Goal: Navigation & Orientation: Find specific page/section

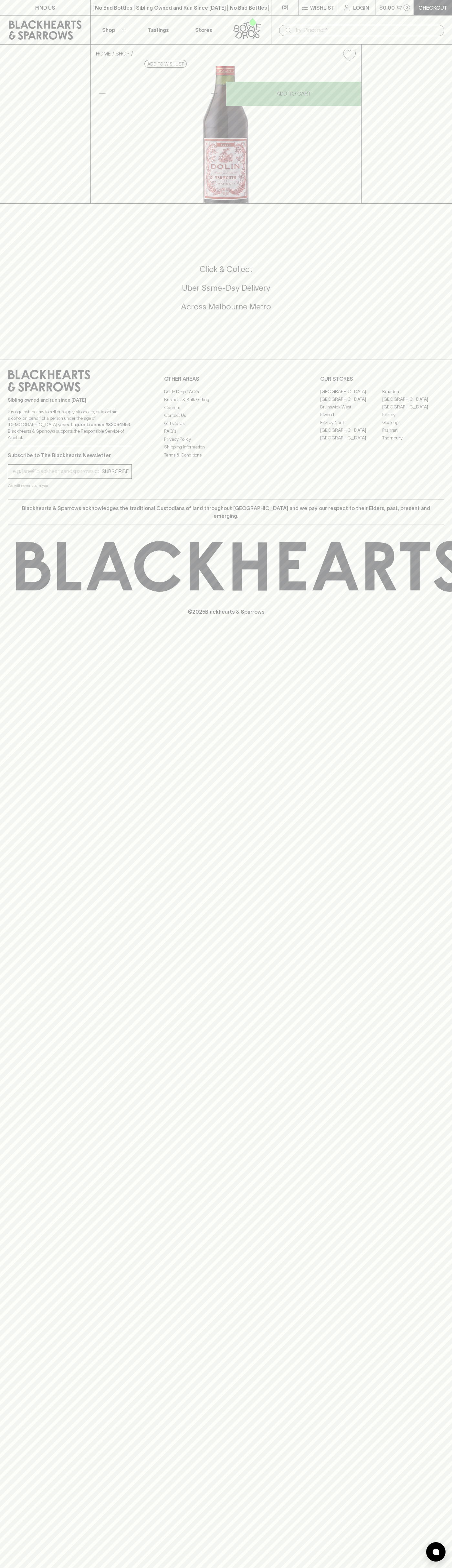
click at [169, 20] on link "Tastings" at bounding box center [158, 30] width 45 height 29
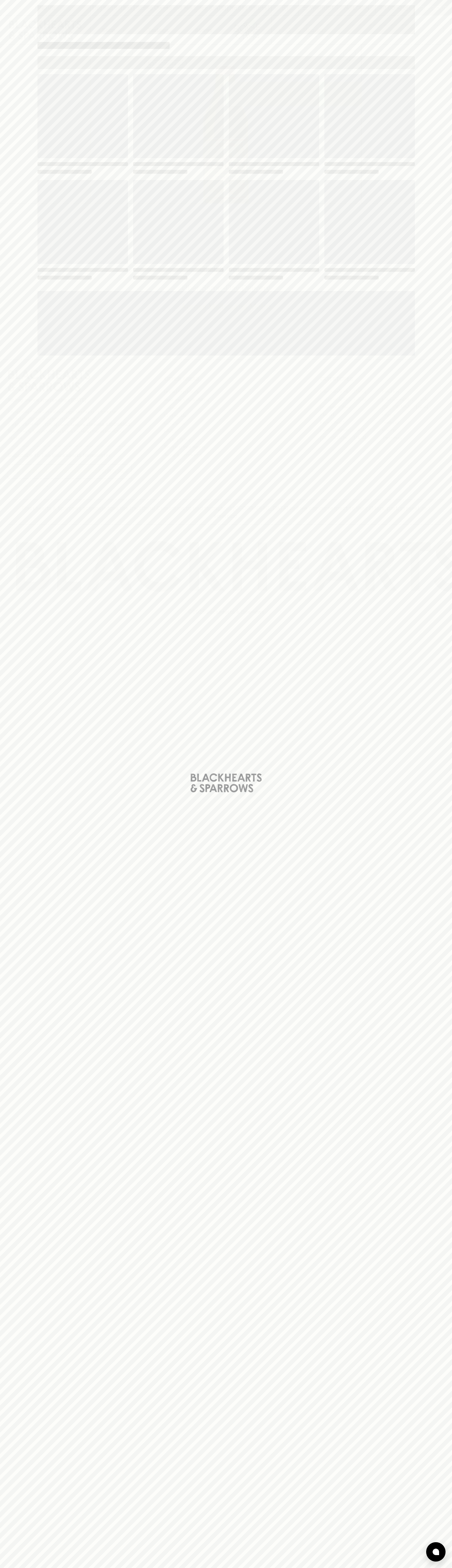
click at [439, 482] on div "Loading" at bounding box center [226, 784] width 452 height 1568
click at [82, 1567] on html "FIND US | No Bad Bottles | Sibling Owned and Run Since [DATE] | No Bad Bottles …" at bounding box center [226, 784] width 452 height 1568
click at [13, 960] on div "Loading" at bounding box center [226, 784] width 452 height 1568
